Goal: Check status

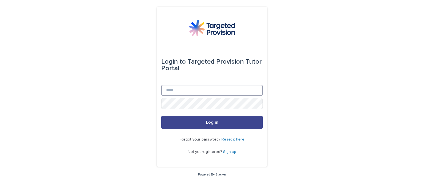
type input "**********"
click at [194, 124] on button "Log in" at bounding box center [212, 122] width 102 height 13
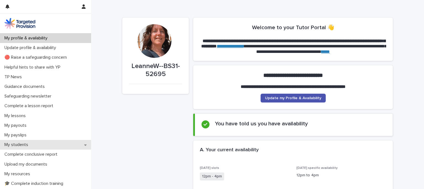
click at [39, 148] on div "My students" at bounding box center [45, 145] width 91 height 10
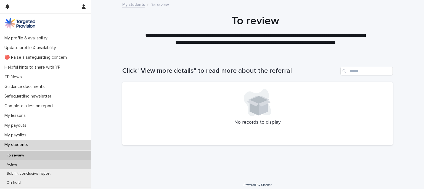
click at [33, 163] on div "Active" at bounding box center [45, 164] width 91 height 9
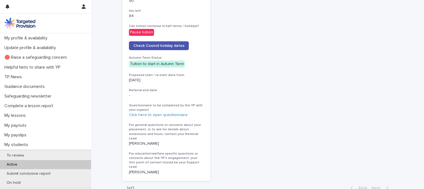
scroll to position [286, 0]
click at [170, 113] on link "Click here to open questionnaire" at bounding box center [158, 115] width 59 height 4
